Goal: Contribute content: Add original content to the website for others to see

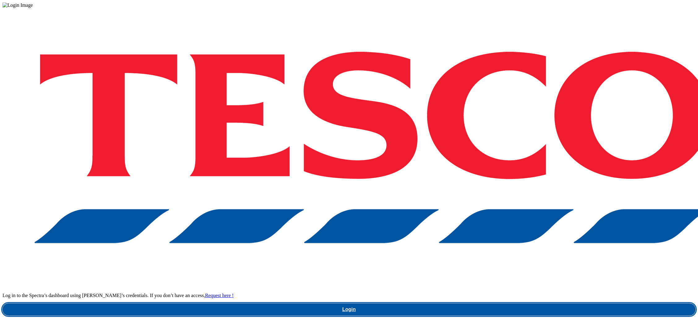
click at [530, 303] on link "Login" at bounding box center [348, 309] width 693 height 12
click at [533, 303] on link "Login" at bounding box center [348, 309] width 693 height 12
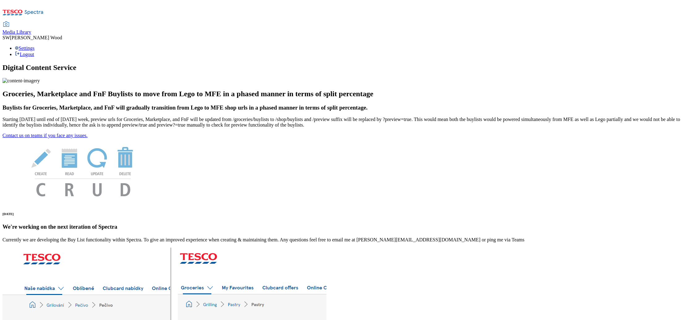
click at [31, 29] on span "Media Library" at bounding box center [16, 31] width 29 height 5
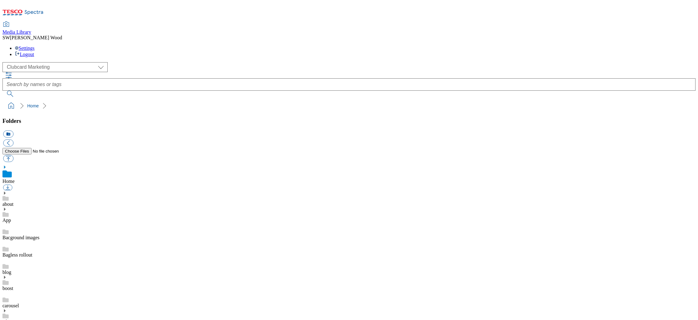
scroll to position [1, 0]
select select "flare-ghs-mktg"
click at [18, 299] on link "1_BAU" at bounding box center [9, 301] width 15 height 5
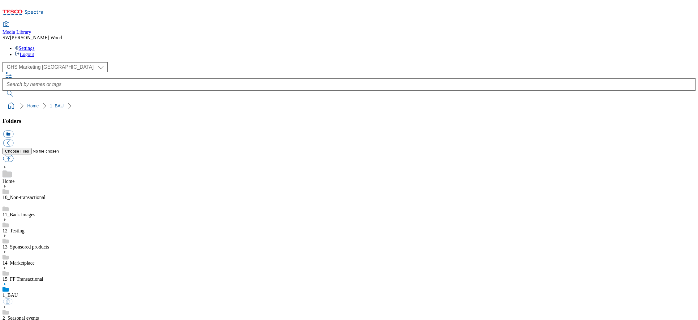
click at [7, 282] on icon at bounding box center [4, 284] width 4 height 4
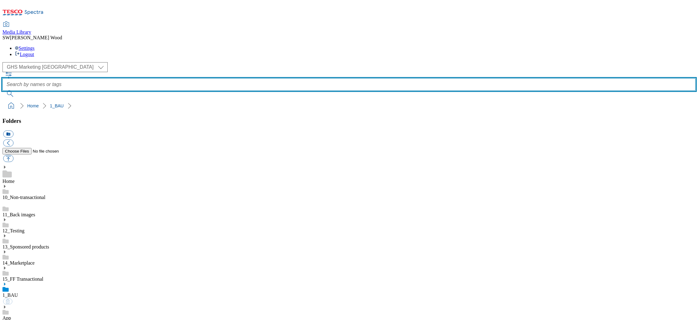
click at [249, 78] on input "text" at bounding box center [348, 84] width 693 height 12
type input "competitions"
click at [19, 91] on button "submit" at bounding box center [10, 94] width 16 height 6
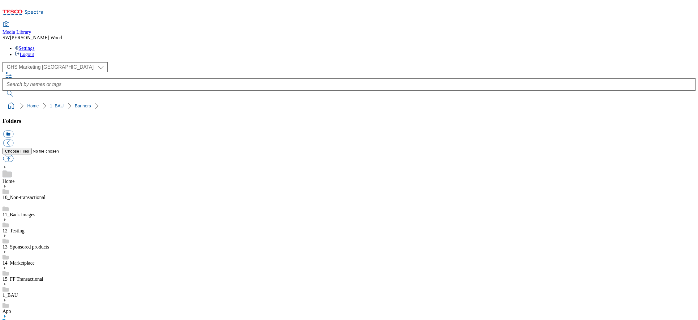
click at [6, 315] on use at bounding box center [5, 316] width 2 height 3
select select "flare-homepage"
click at [7, 184] on icon at bounding box center [4, 186] width 4 height 4
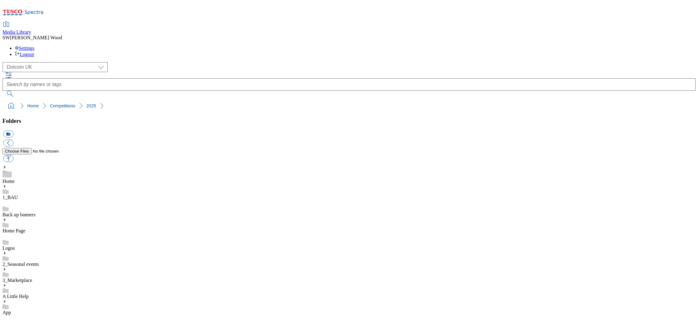
scroll to position [220, 0]
click at [13, 131] on button "icon_new_folder" at bounding box center [8, 134] width 10 height 7
paste input "2528_WF_448651"
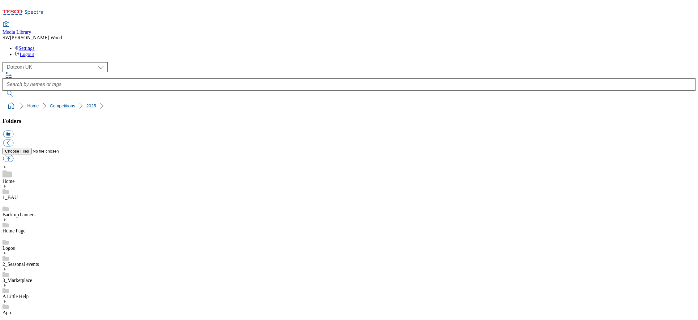
type input "2528_WF_448651"
click at [13, 155] on button "button" at bounding box center [8, 158] width 10 height 7
type input "C:\fakepath\2528_WF_448651_DC-478x255-Competitions-Felix.jpg"
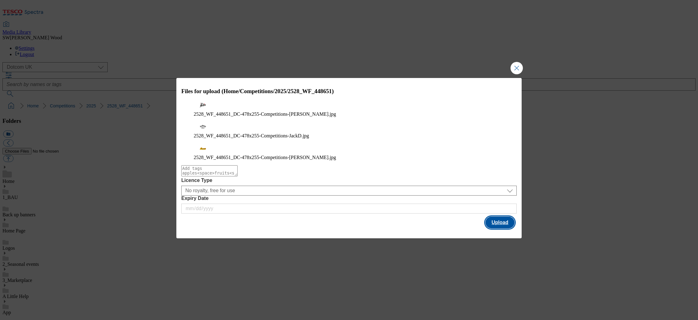
click at [506, 217] on button "Upload" at bounding box center [500, 223] width 29 height 12
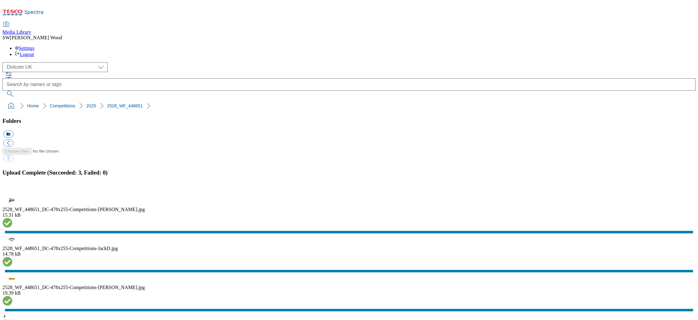
drag, startPoint x: 689, startPoint y: 189, endPoint x: 532, endPoint y: 179, distance: 157.3
click at [12, 189] on button "button" at bounding box center [7, 192] width 9 height 6
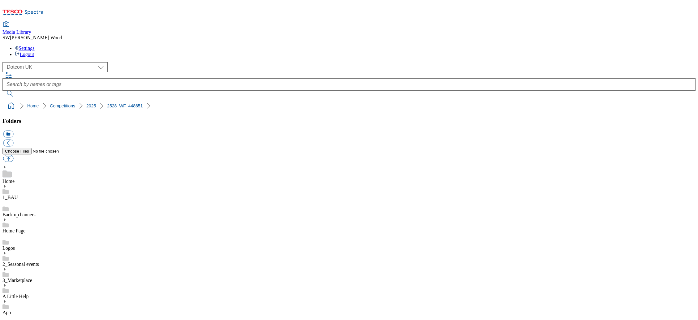
drag, startPoint x: 94, startPoint y: 59, endPoint x: 3, endPoint y: 61, distance: 91.6
click at [3, 100] on nav "Home Competitions 2025 2528_WF_448651" at bounding box center [348, 106] width 693 height 12
copy ol "Home Competitions 2025 2528_WF_448651"
